Goal: Book appointment/travel/reservation

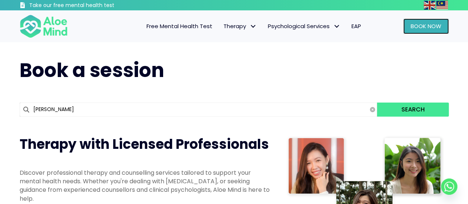
drag, startPoint x: 0, startPoint y: 0, endPoint x: 431, endPoint y: 29, distance: 432.1
click at [431, 29] on span "Book Now" at bounding box center [425, 26] width 31 height 8
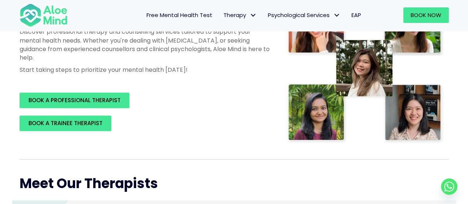
scroll to position [189, 0]
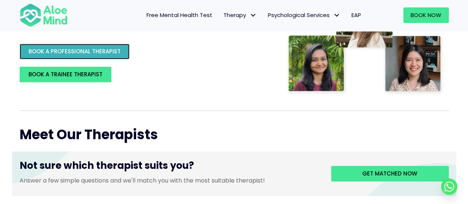
click at [67, 50] on span "BOOK A PROFESSIONAL THERAPIST" at bounding box center [74, 51] width 92 height 8
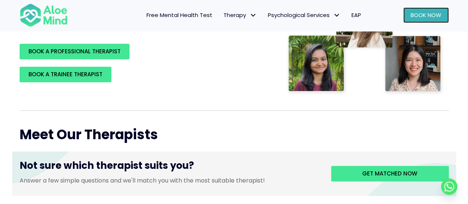
click at [421, 16] on span "Book Now" at bounding box center [425, 15] width 31 height 8
